Goal: Task Accomplishment & Management: Use online tool/utility

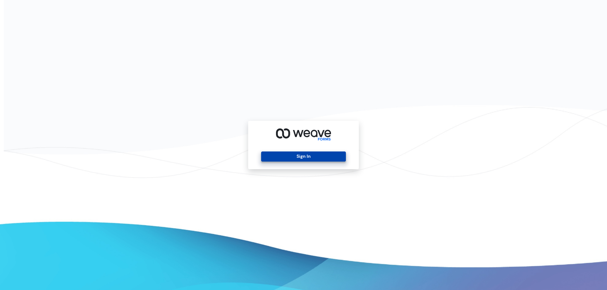
click at [284, 155] on button "Sign In" at bounding box center [303, 157] width 84 height 10
